Goal: Navigation & Orientation: Find specific page/section

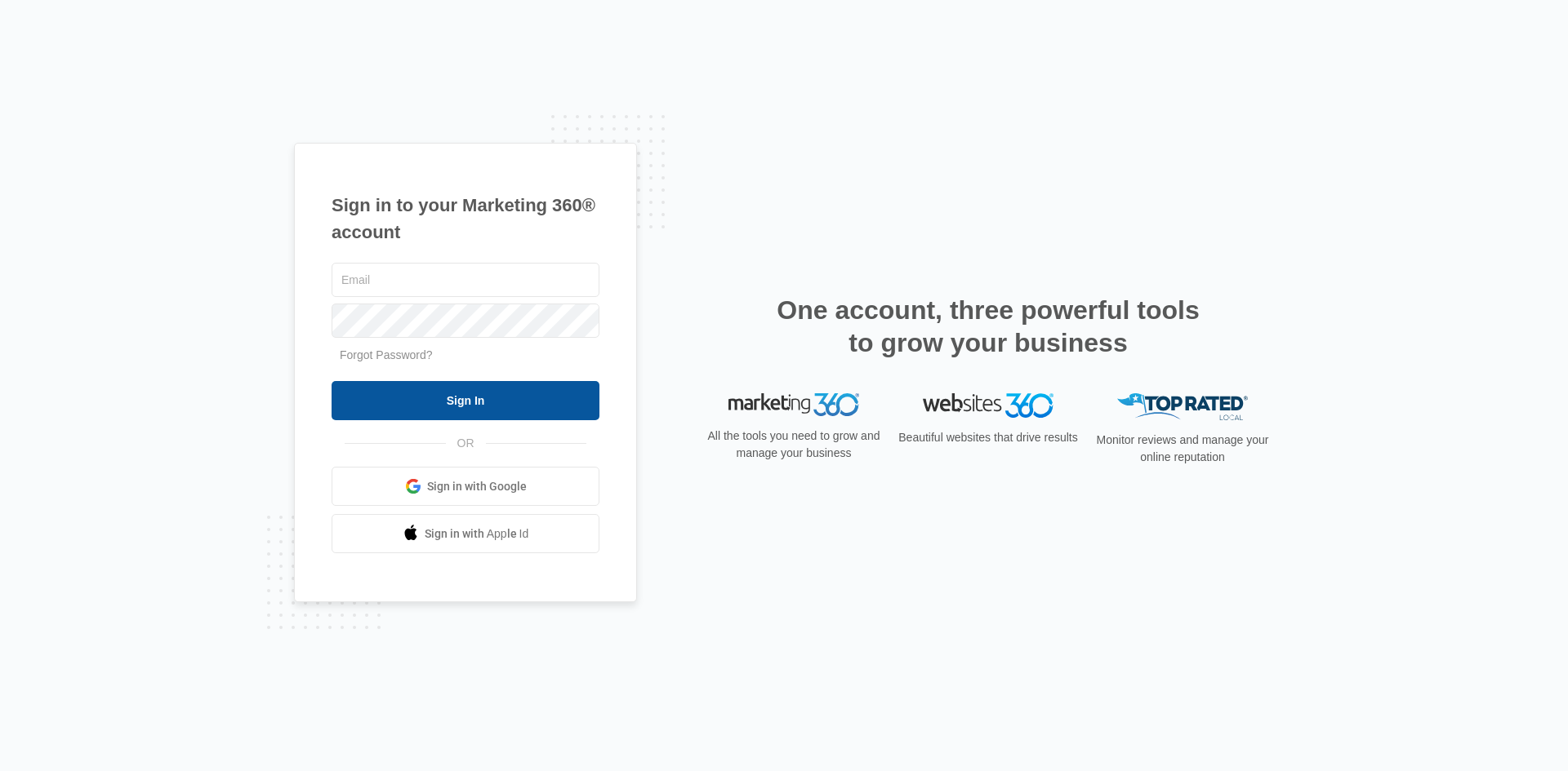
type input "[PERSON_NAME][EMAIL_ADDRESS][DOMAIN_NAME]"
click at [419, 402] on input "Sign In" at bounding box center [465, 401] width 268 height 39
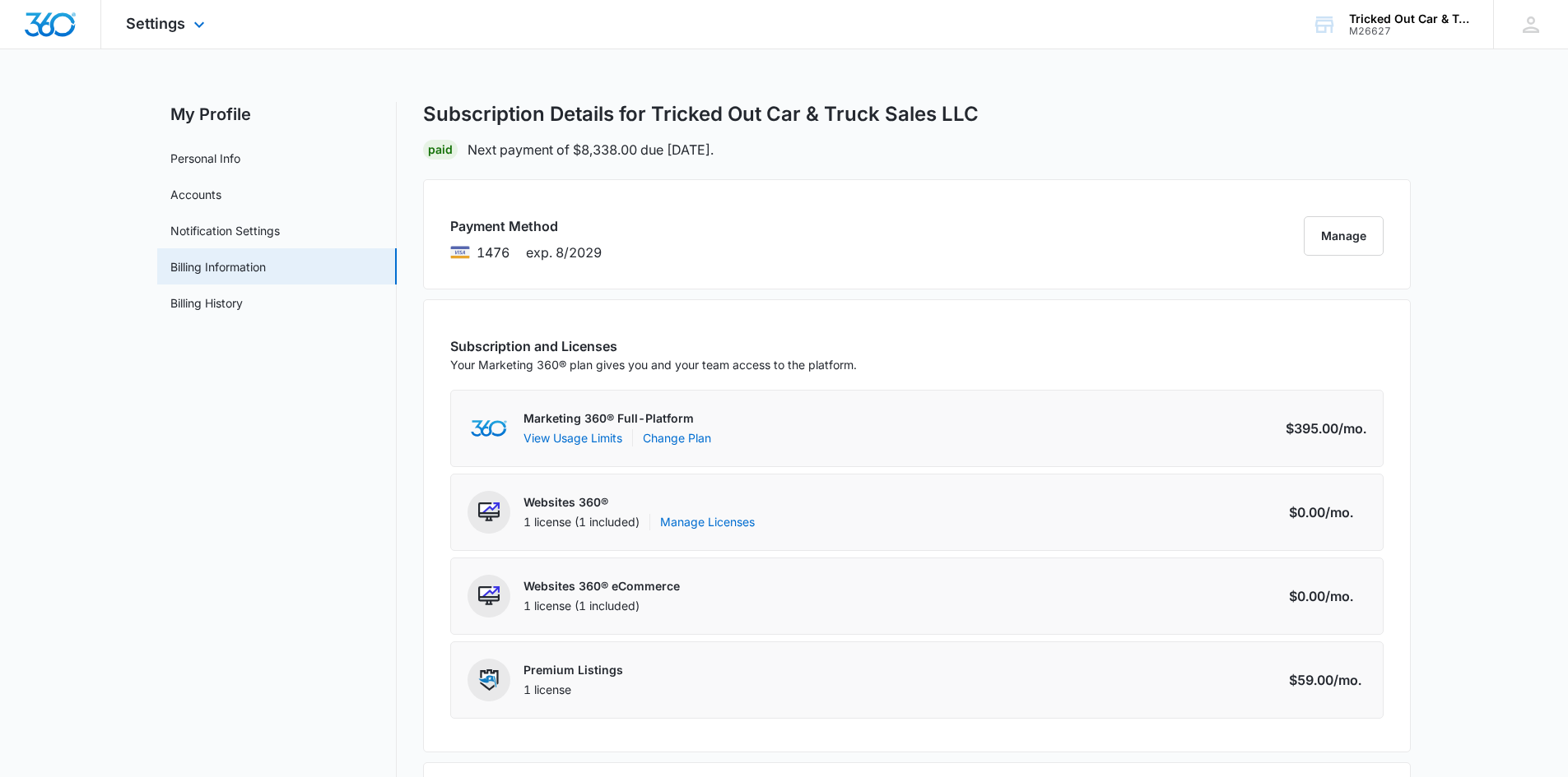
click at [62, 26] on img "Dashboard" at bounding box center [50, 25] width 53 height 25
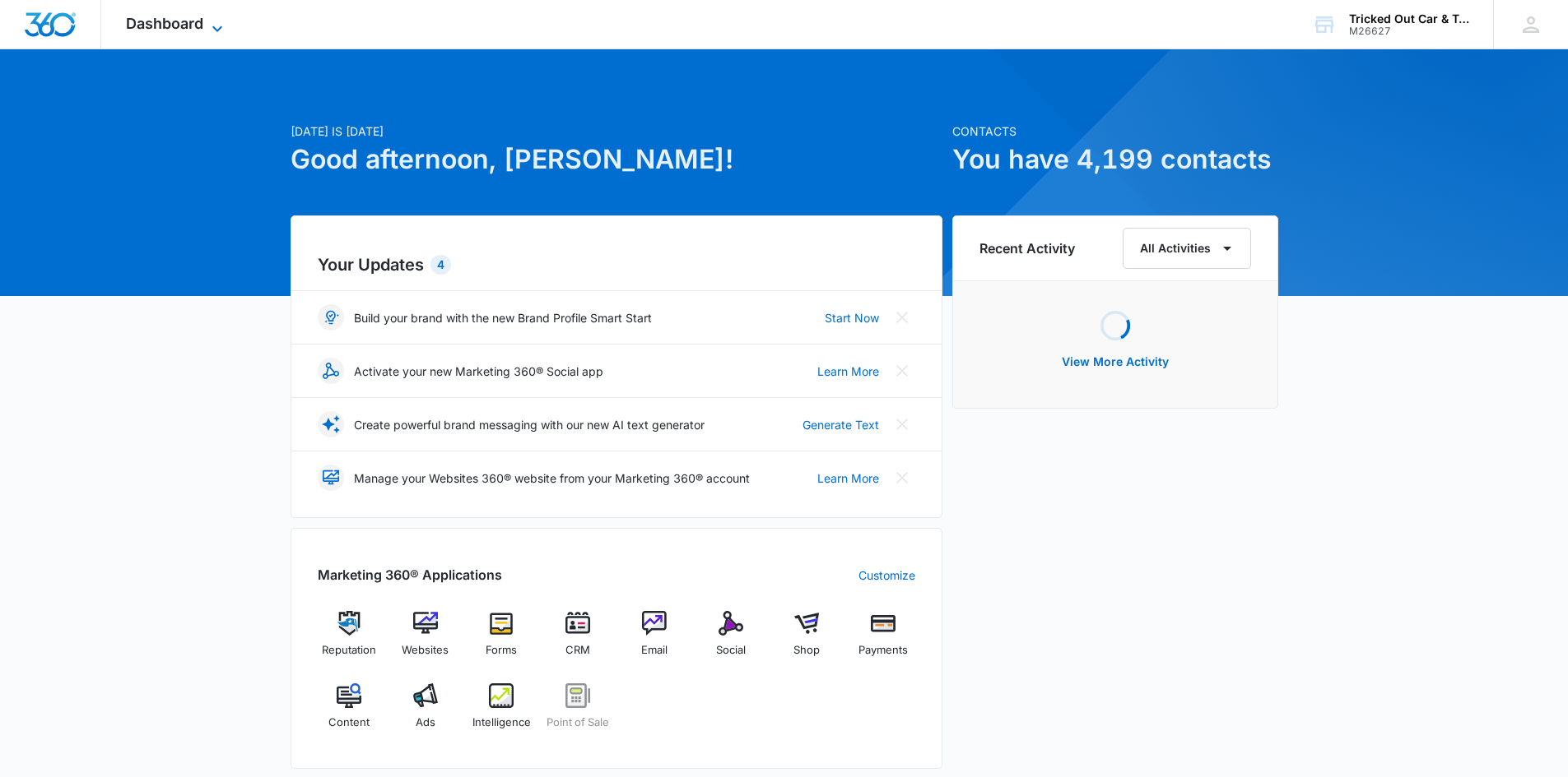
click at [142, 26] on span "Dashboard" at bounding box center [164, 24] width 78 height 18
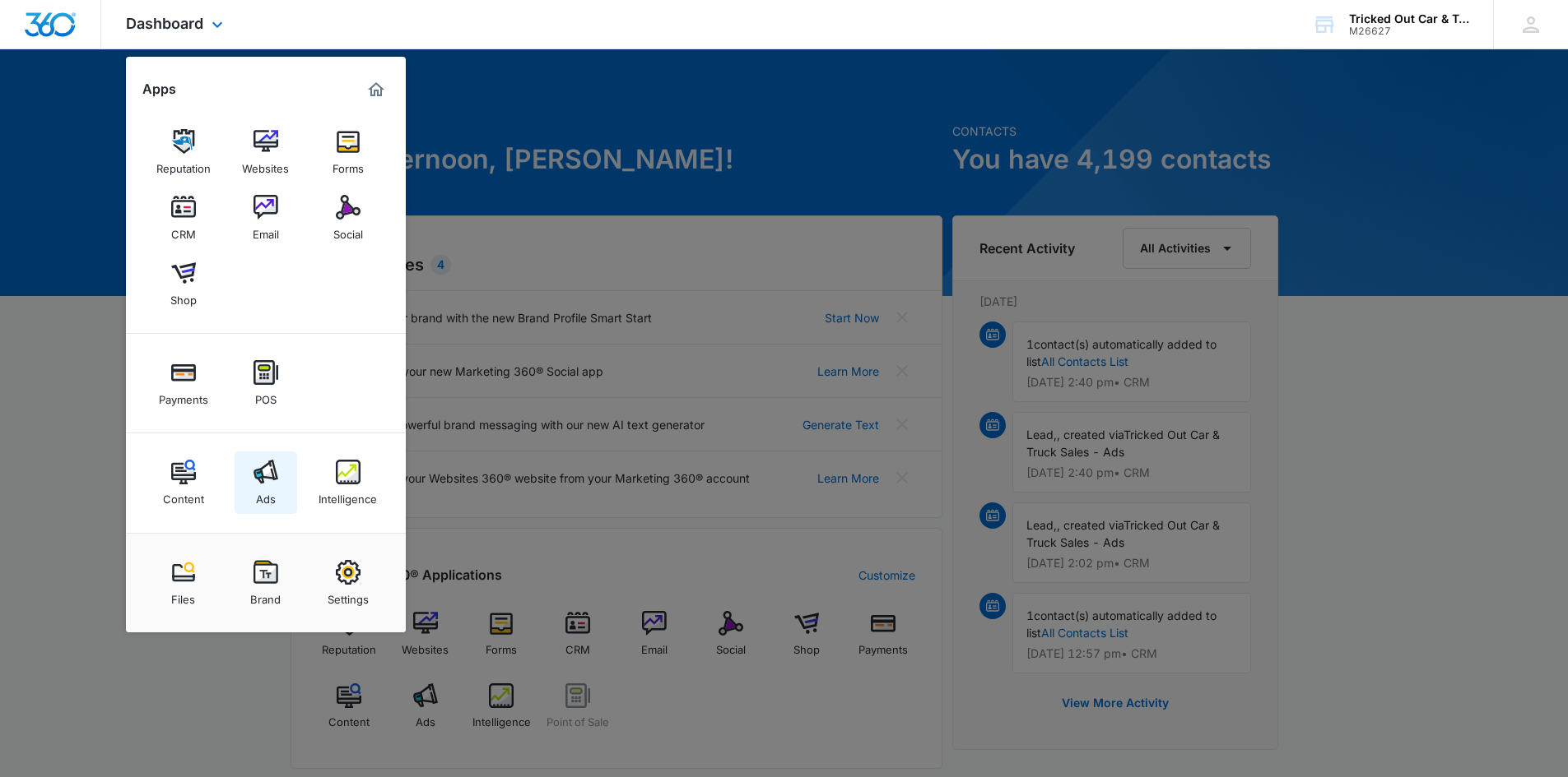
click at [267, 485] on div "Ads" at bounding box center [266, 495] width 20 height 22
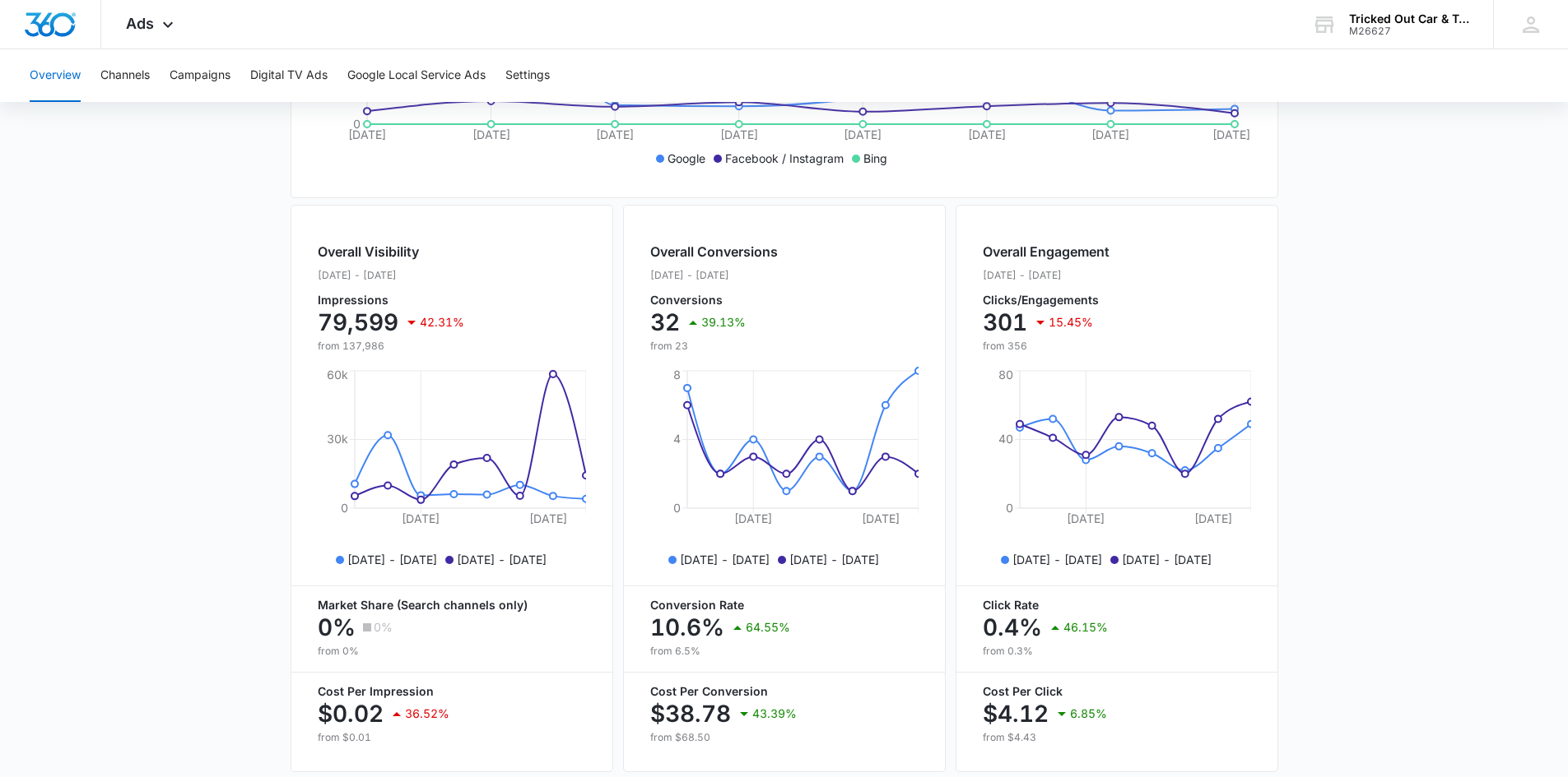
scroll to position [571, 0]
